Goal: Transaction & Acquisition: Purchase product/service

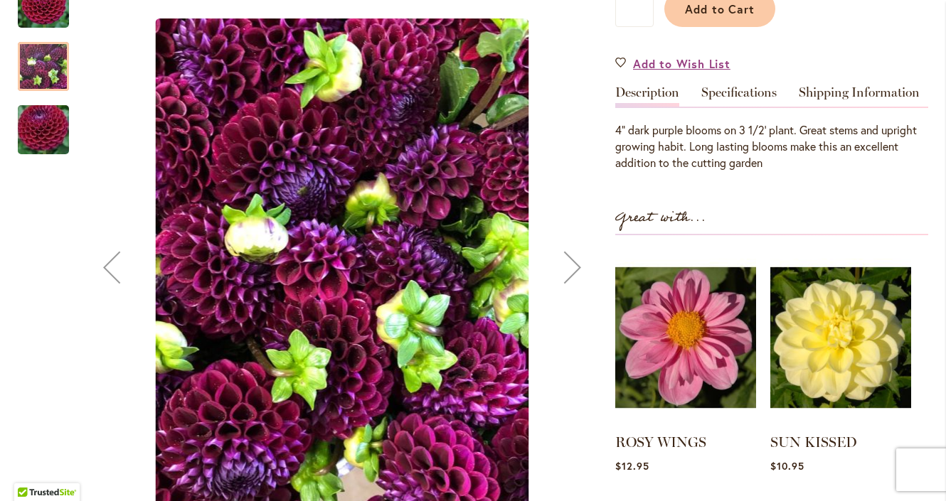
click at [50, 150] on img "IVANETTI" at bounding box center [43, 130] width 102 height 68
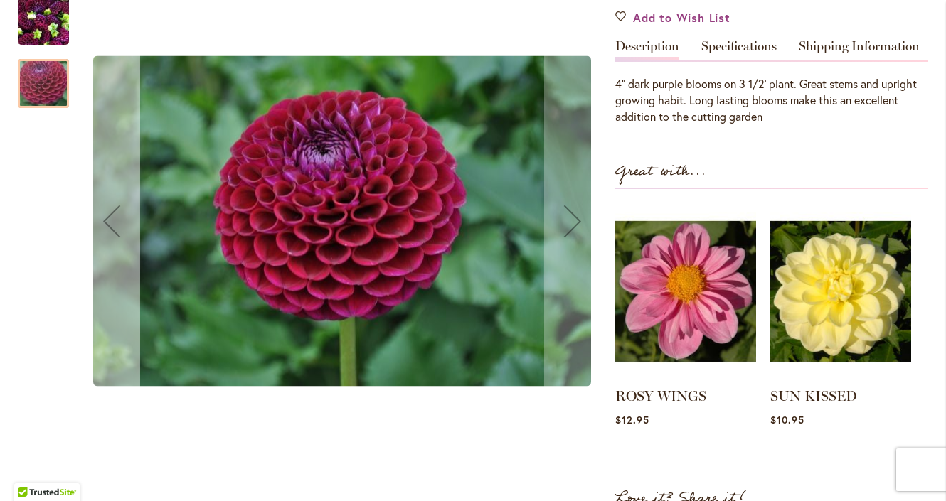
scroll to position [281, 0]
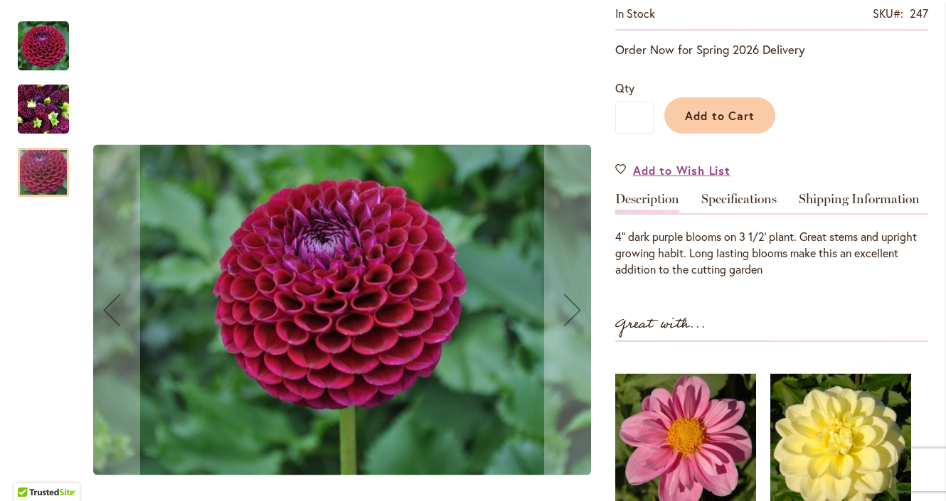
click at [38, 60] on img "Ivanetti" at bounding box center [43, 46] width 51 height 51
